Goal: Check status: Check status

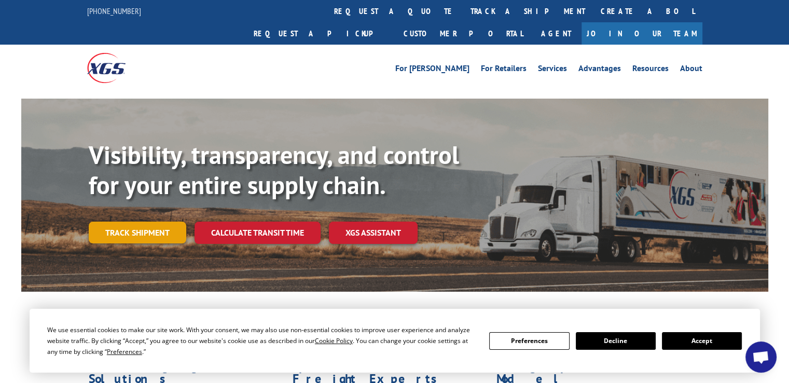
click at [150, 222] on link "Track shipment" at bounding box center [138, 233] width 98 height 22
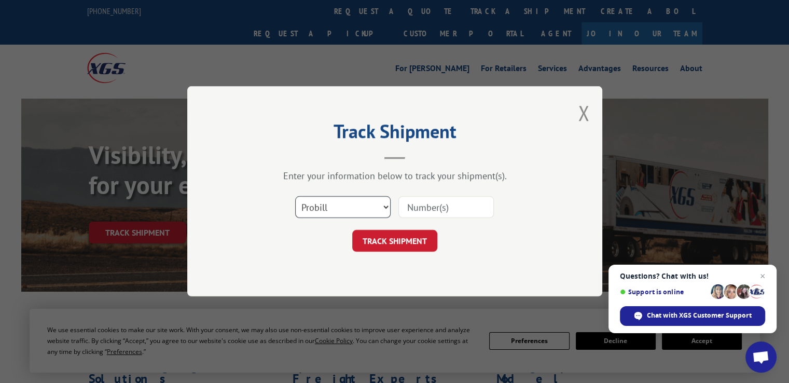
click at [379, 202] on select "Select category... Probill BOL PO" at bounding box center [342, 208] width 95 height 22
click at [382, 206] on select "Select category... Probill BOL PO" at bounding box center [342, 208] width 95 height 22
click at [418, 210] on input at bounding box center [445, 208] width 95 height 22
type input "5988587"
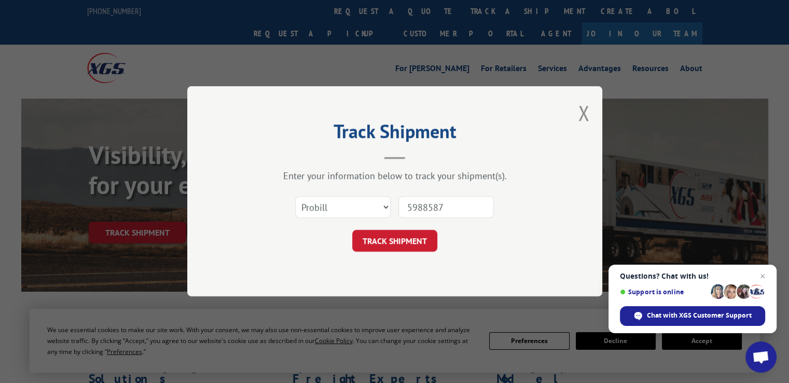
click button "TRACK SHIPMENT" at bounding box center [394, 241] width 85 height 22
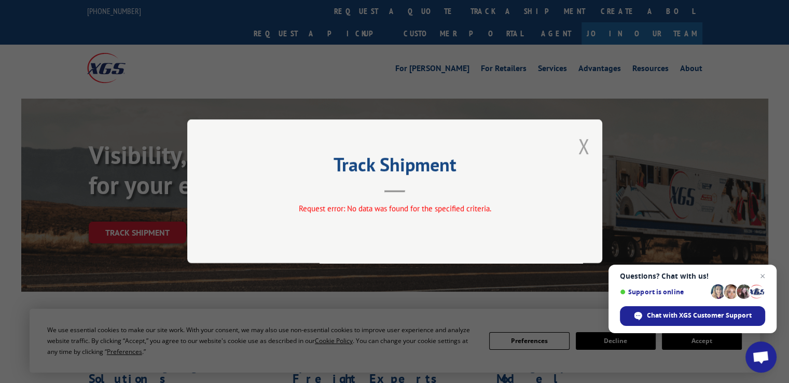
click at [578, 144] on button "Close modal" at bounding box center [583, 145] width 11 height 27
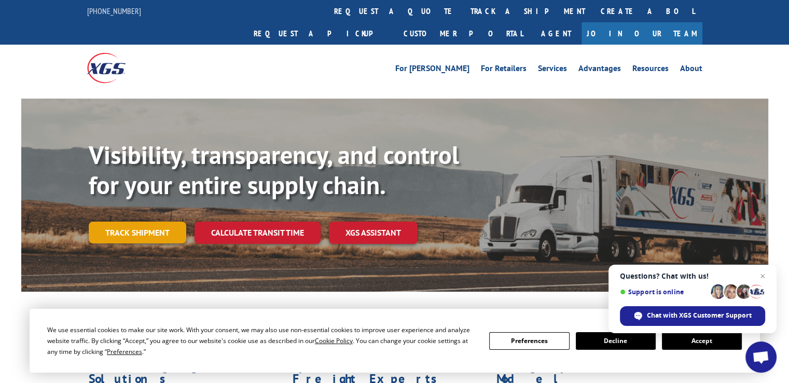
click at [147, 222] on link "Track shipment" at bounding box center [138, 233] width 98 height 22
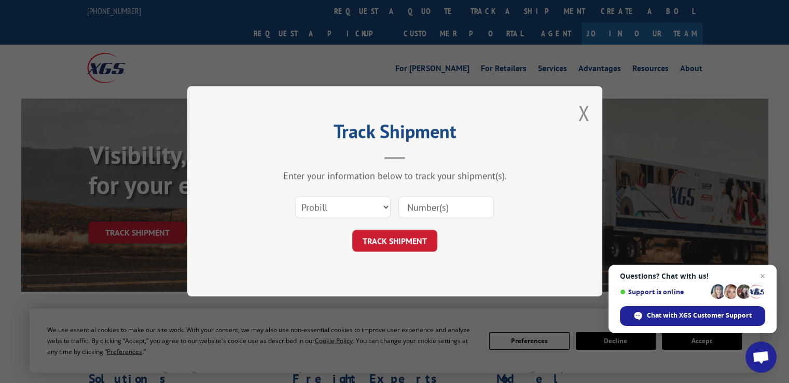
click at [457, 206] on input at bounding box center [445, 208] width 95 height 22
type input "5988587"
click button "TRACK SHIPMENT" at bounding box center [394, 241] width 85 height 22
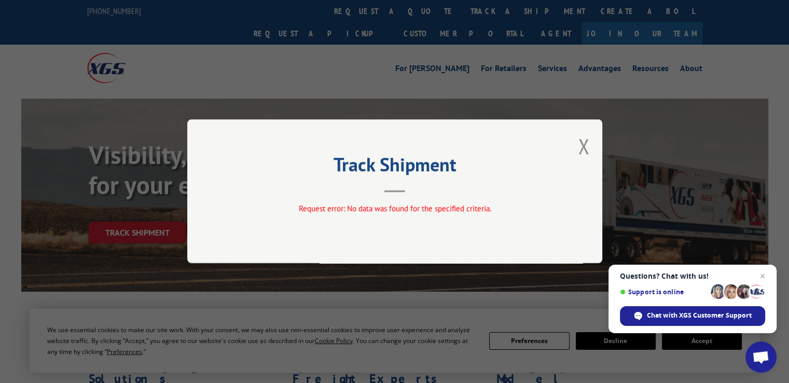
click at [585, 148] on button "Close modal" at bounding box center [583, 145] width 11 height 27
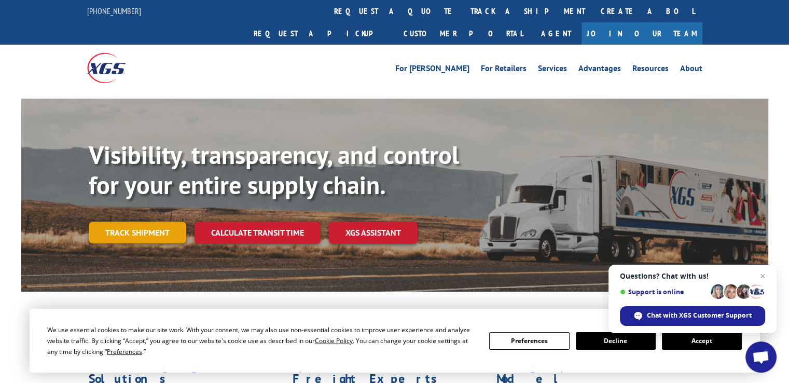
click at [134, 222] on link "Track shipment" at bounding box center [138, 233] width 98 height 22
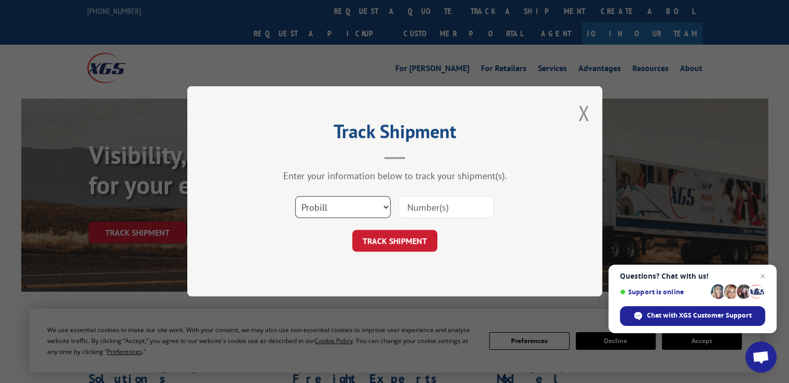
click at [378, 211] on select "Select category... Probill BOL PO" at bounding box center [342, 208] width 95 height 22
select select "bol"
click at [295, 197] on select "Select category... Probill BOL PO" at bounding box center [342, 208] width 95 height 22
click at [423, 201] on input at bounding box center [445, 208] width 95 height 22
type input "5988587"
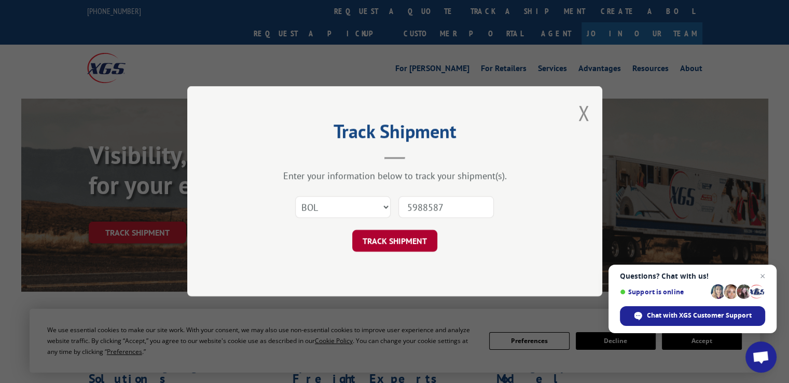
click at [405, 247] on button "TRACK SHIPMENT" at bounding box center [394, 241] width 85 height 22
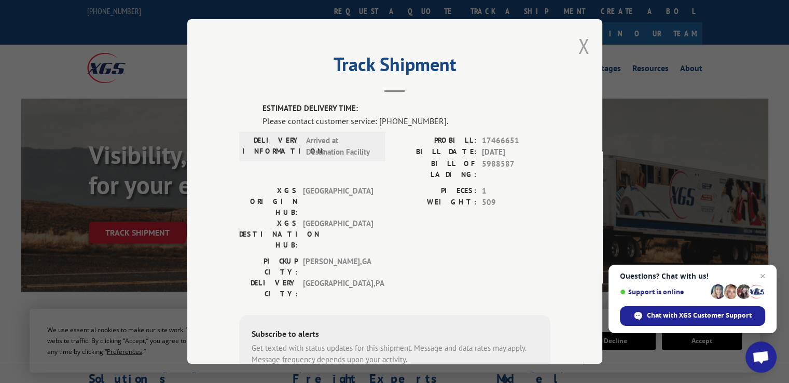
click at [578, 48] on button "Close modal" at bounding box center [583, 45] width 11 height 27
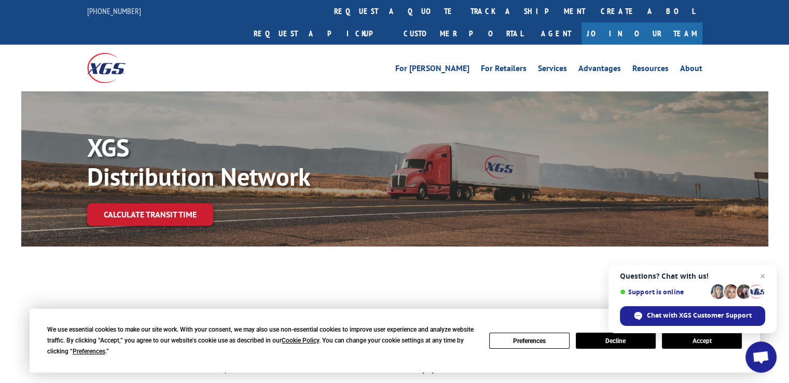
click at [714, 334] on button "Accept" at bounding box center [702, 341] width 80 height 16
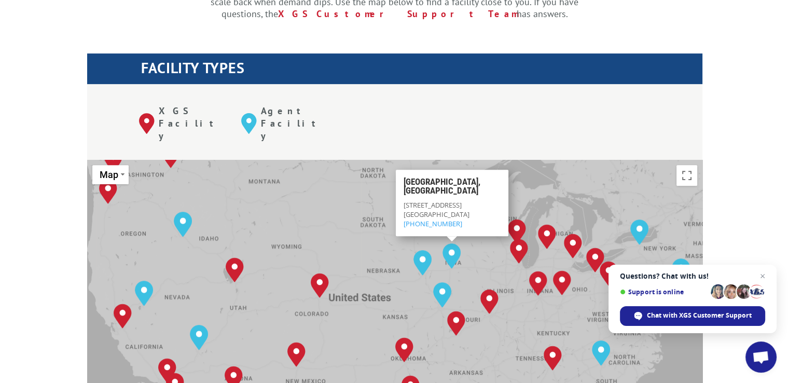
scroll to position [467, 0]
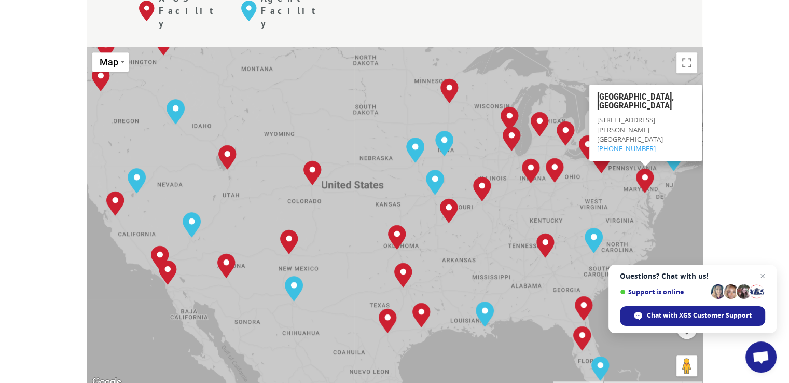
click at [650, 168] on img "Baltimore, MD" at bounding box center [645, 180] width 18 height 25
